Goal: Find specific page/section: Find specific page/section

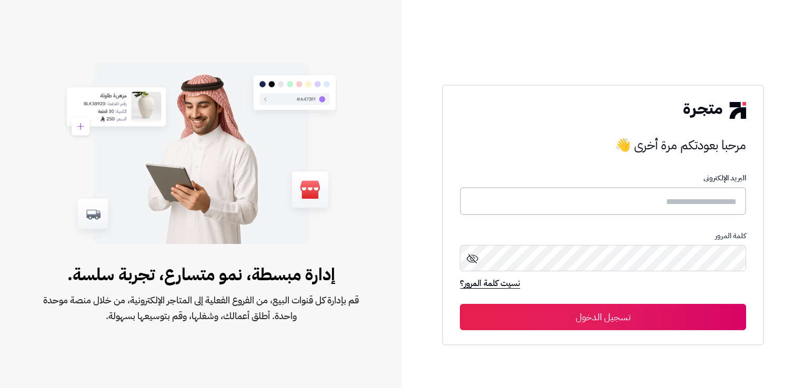
type input "**********"
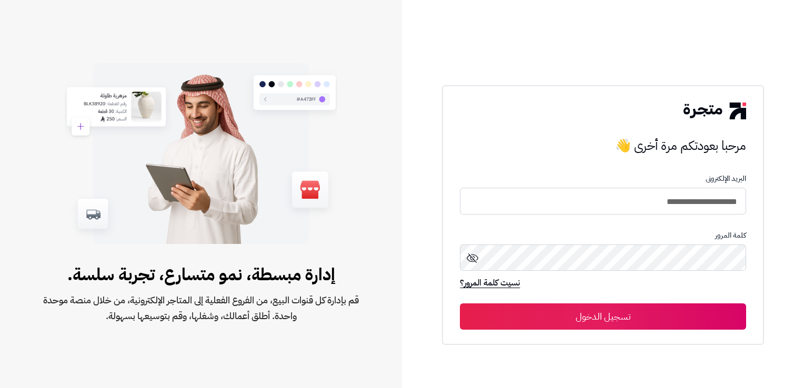
click at [626, 311] on button "تسجيل الدخول" at bounding box center [603, 317] width 286 height 26
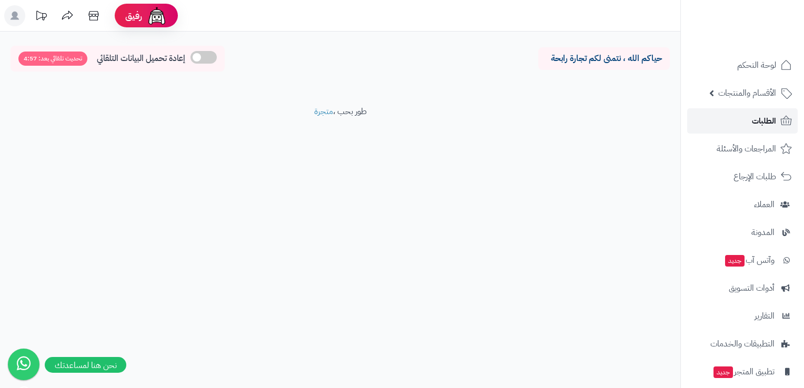
click at [745, 123] on link "الطلبات" at bounding box center [742, 120] width 110 height 25
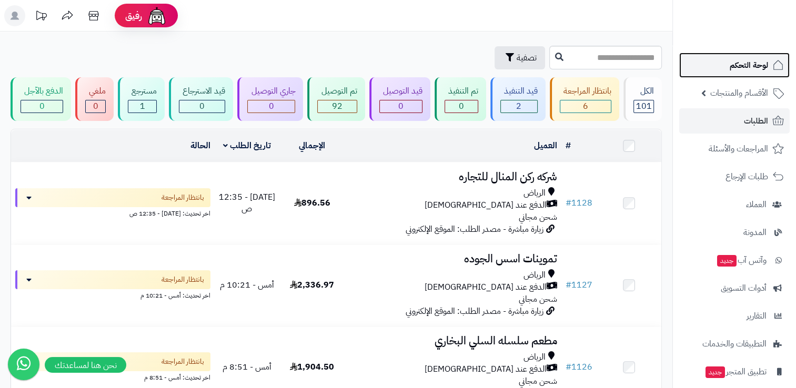
click at [759, 73] on link "لوحة التحكم" at bounding box center [734, 65] width 110 height 25
